Goal: Transaction & Acquisition: Purchase product/service

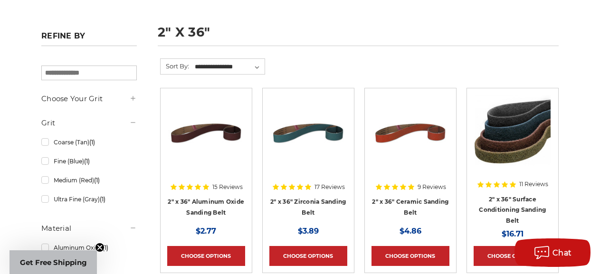
click at [134, 100] on use at bounding box center [133, 98] width 4 height 4
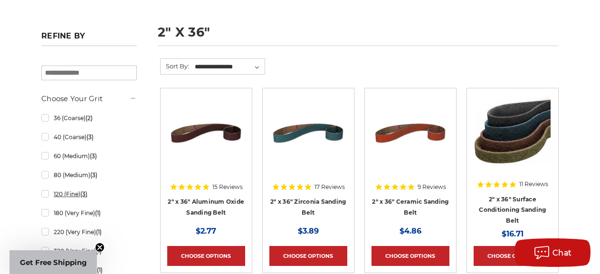
click at [46, 197] on link "120 (Fine) (3)" at bounding box center [88, 194] width 95 height 17
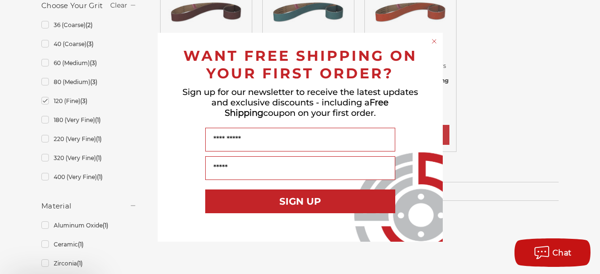
scroll to position [287, 0]
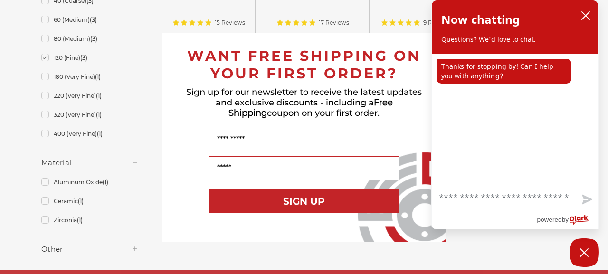
click at [45, 224] on div "Close dialog WANT FREE SHIPPING ON YOUR FIRST ORDER? Sign up for our newsletter…" at bounding box center [304, 137] width 608 height 274
click at [46, 222] on div "Close dialog WANT FREE SHIPPING ON YOUR FIRST ORDER? Sign up for our newsletter…" at bounding box center [304, 137] width 608 height 274
click at [45, 221] on div "Close dialog WANT FREE SHIPPING ON YOUR FIRST ORDER? Sign up for our newsletter…" at bounding box center [304, 137] width 608 height 274
click at [169, 171] on form "WANT FREE SHIPPING ON YOUR FIRST ORDER? Sign up for our newsletter to receive t…" at bounding box center [303, 137] width 285 height 209
click at [587, 13] on icon "close chatbox" at bounding box center [585, 15] width 9 height 9
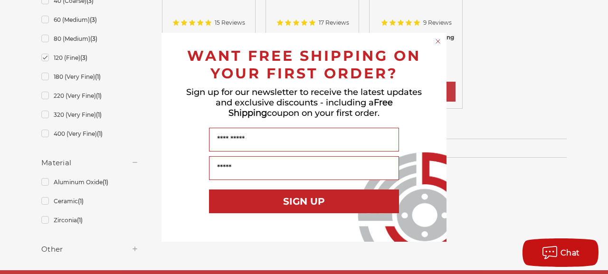
click at [44, 224] on div "Close dialog WANT FREE SHIPPING ON YOUR FIRST ORDER? Sign up for our newsletter…" at bounding box center [304, 137] width 608 height 274
click at [436, 40] on icon "Close dialog" at bounding box center [437, 41] width 9 height 9
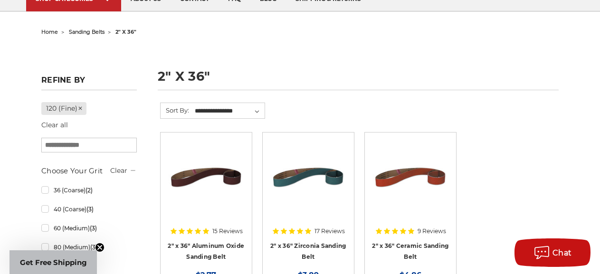
scroll to position [82, 0]
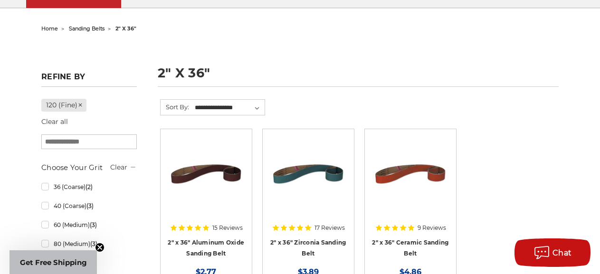
click at [67, 143] on input "search" at bounding box center [88, 141] width 95 height 15
type input "**********"
click at [139, 196] on aside "**********" at bounding box center [89, 271] width 105 height 408
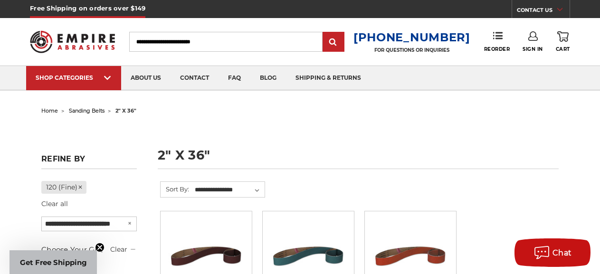
scroll to position [0, 0]
click at [82, 111] on span "sanding belts" at bounding box center [87, 110] width 36 height 7
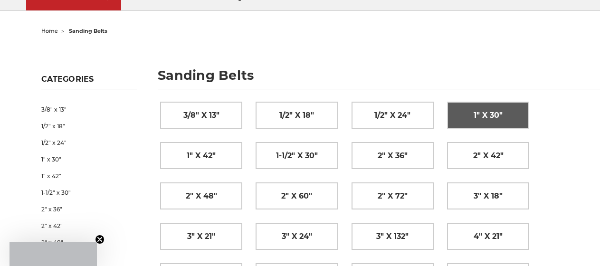
click at [484, 118] on span "1" x 30"" at bounding box center [488, 115] width 29 height 16
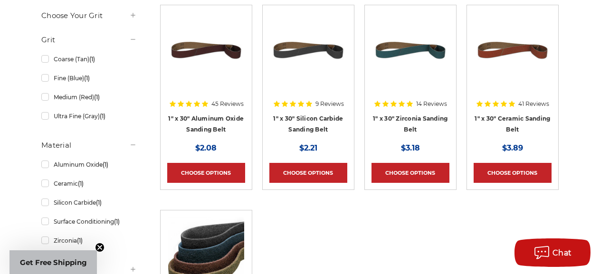
scroll to position [205, 0]
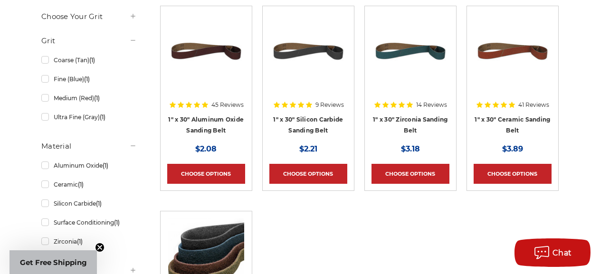
click at [407, 77] on img at bounding box center [410, 51] width 76 height 76
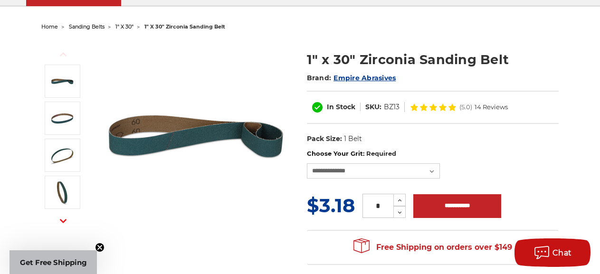
scroll to position [82, 0]
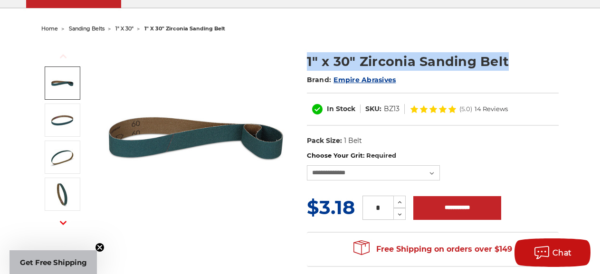
drag, startPoint x: 508, startPoint y: 63, endPoint x: 309, endPoint y: 65, distance: 199.0
click at [309, 65] on h1 "1" x 30" Zirconia Sanding Belt" at bounding box center [433, 61] width 252 height 19
drag, startPoint x: 309, startPoint y: 65, endPoint x: 320, endPoint y: 65, distance: 10.4
copy h1 "1" x 30" Zirconia Sanding Belt"
click at [246, 63] on img at bounding box center [196, 137] width 190 height 190
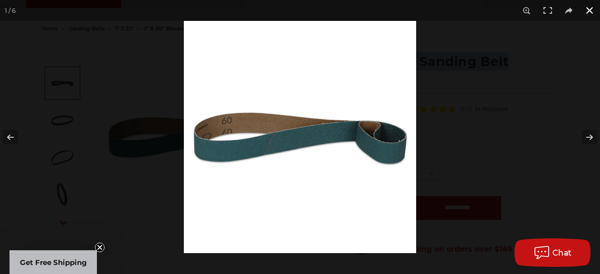
click at [592, 11] on button at bounding box center [589, 10] width 21 height 21
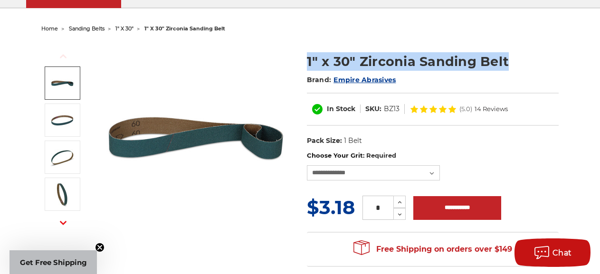
scroll to position [82, 0]
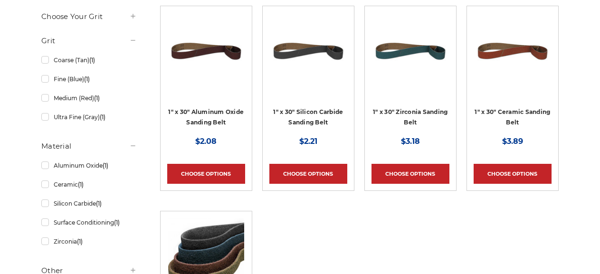
scroll to position [205, 0]
